Goal: Find contact information: Find contact information

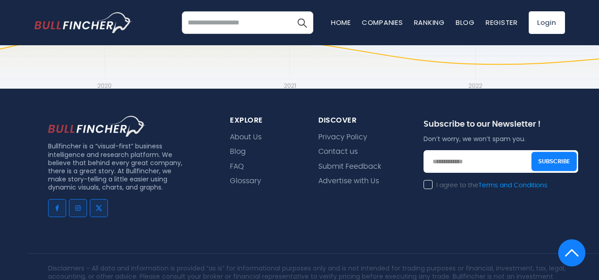
scroll to position [756, 0]
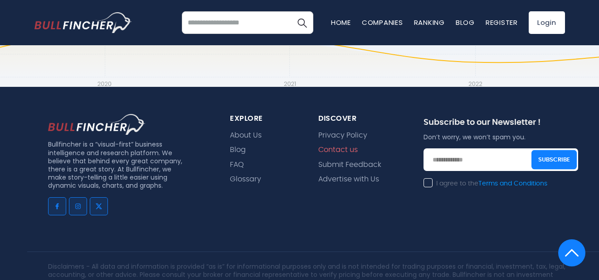
click at [345, 146] on link "Contact us" at bounding box center [337, 150] width 39 height 9
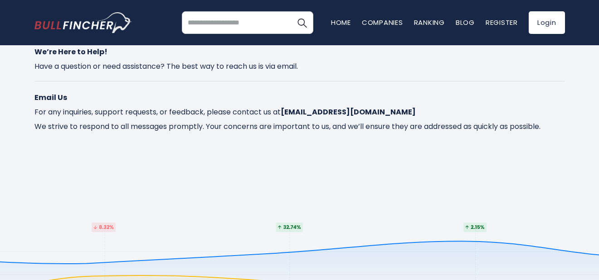
scroll to position [84, 0]
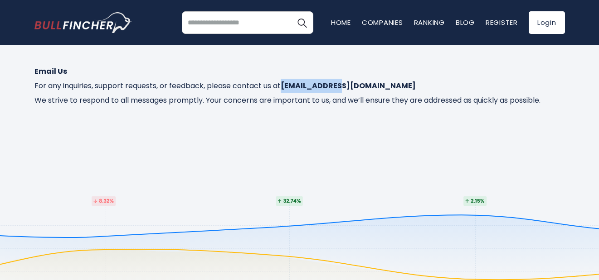
drag, startPoint x: 299, startPoint y: 99, endPoint x: 366, endPoint y: 32, distance: 94.8
click at [353, 91] on strong "contact@bullfincher.io" at bounding box center [347, 86] width 135 height 10
click at [372, 23] on link "Companies" at bounding box center [382, 23] width 41 height 10
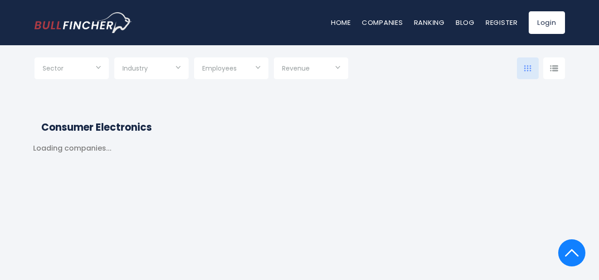
type input "***"
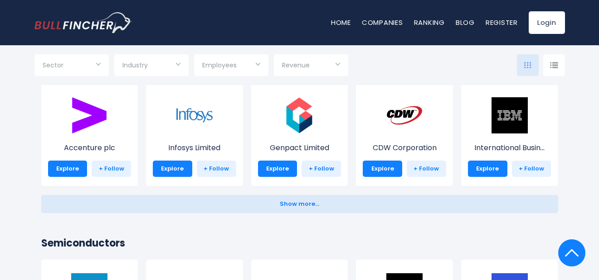
scroll to position [1005, 0]
